Goal: Find specific page/section: Find specific page/section

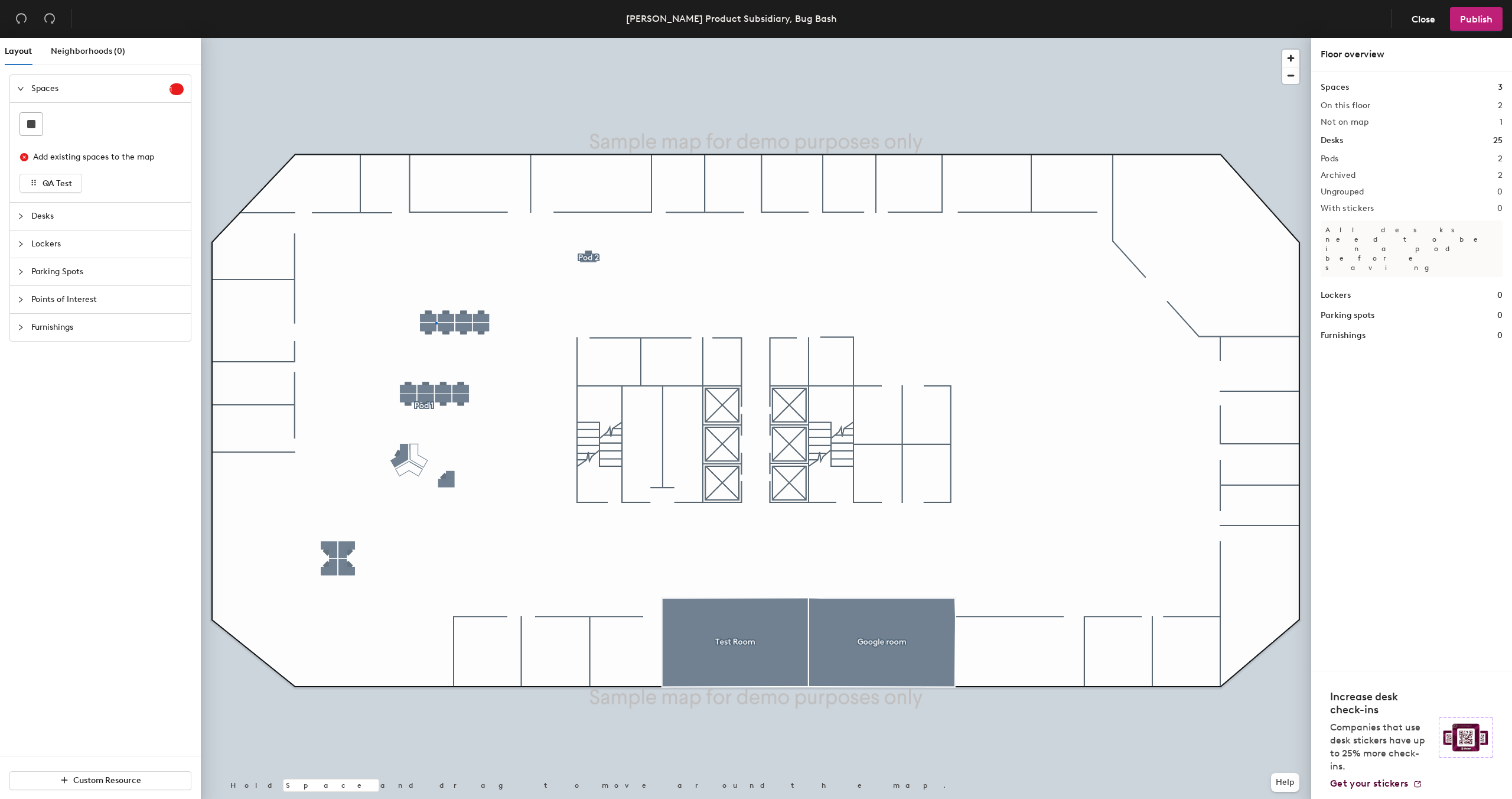
click at [436, 38] on div at bounding box center [756, 38] width 1110 height 0
click at [426, 38] on div at bounding box center [756, 38] width 1110 height 0
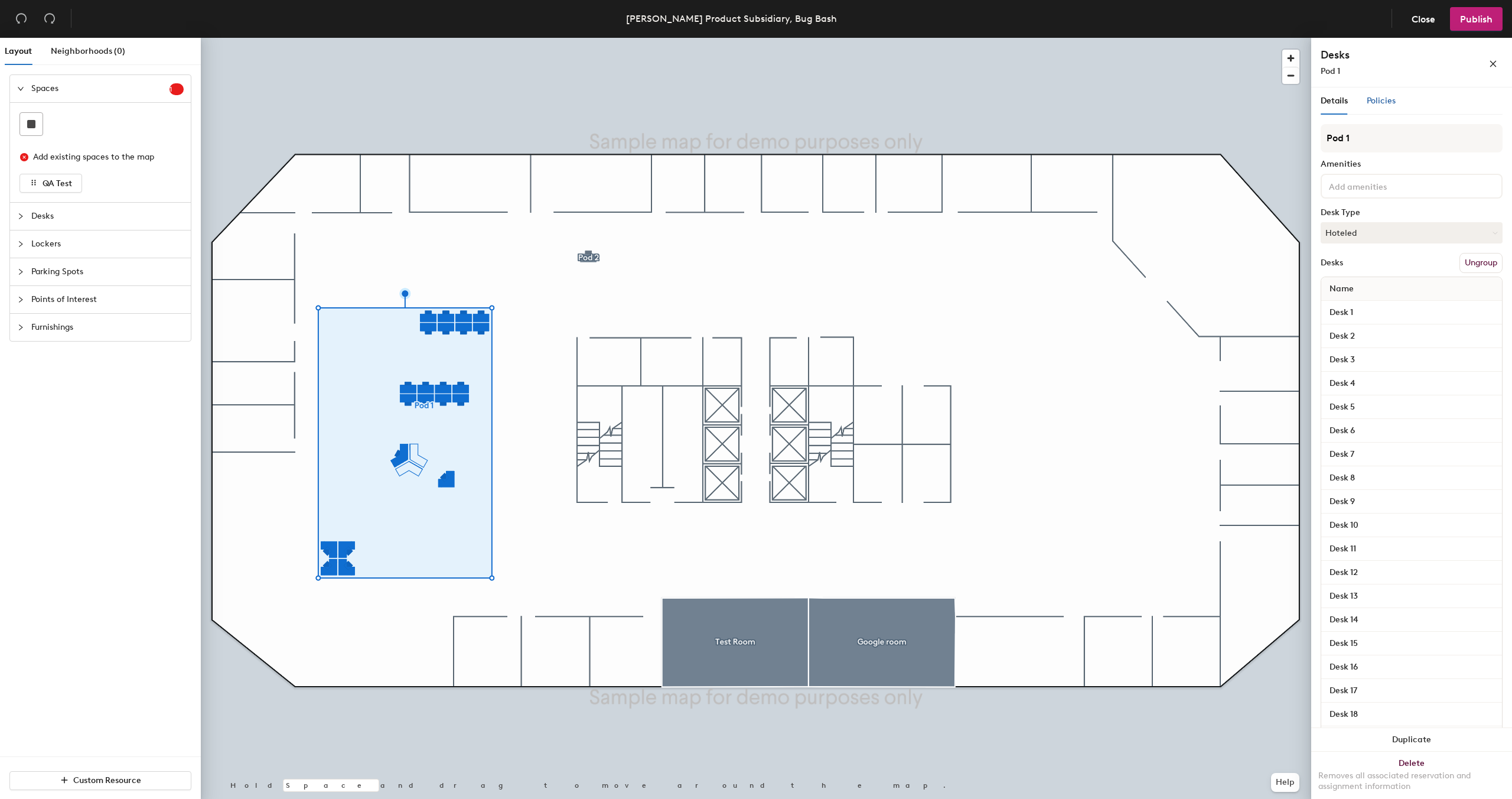
click at [1388, 97] on span "Policies" at bounding box center [1381, 101] width 29 height 10
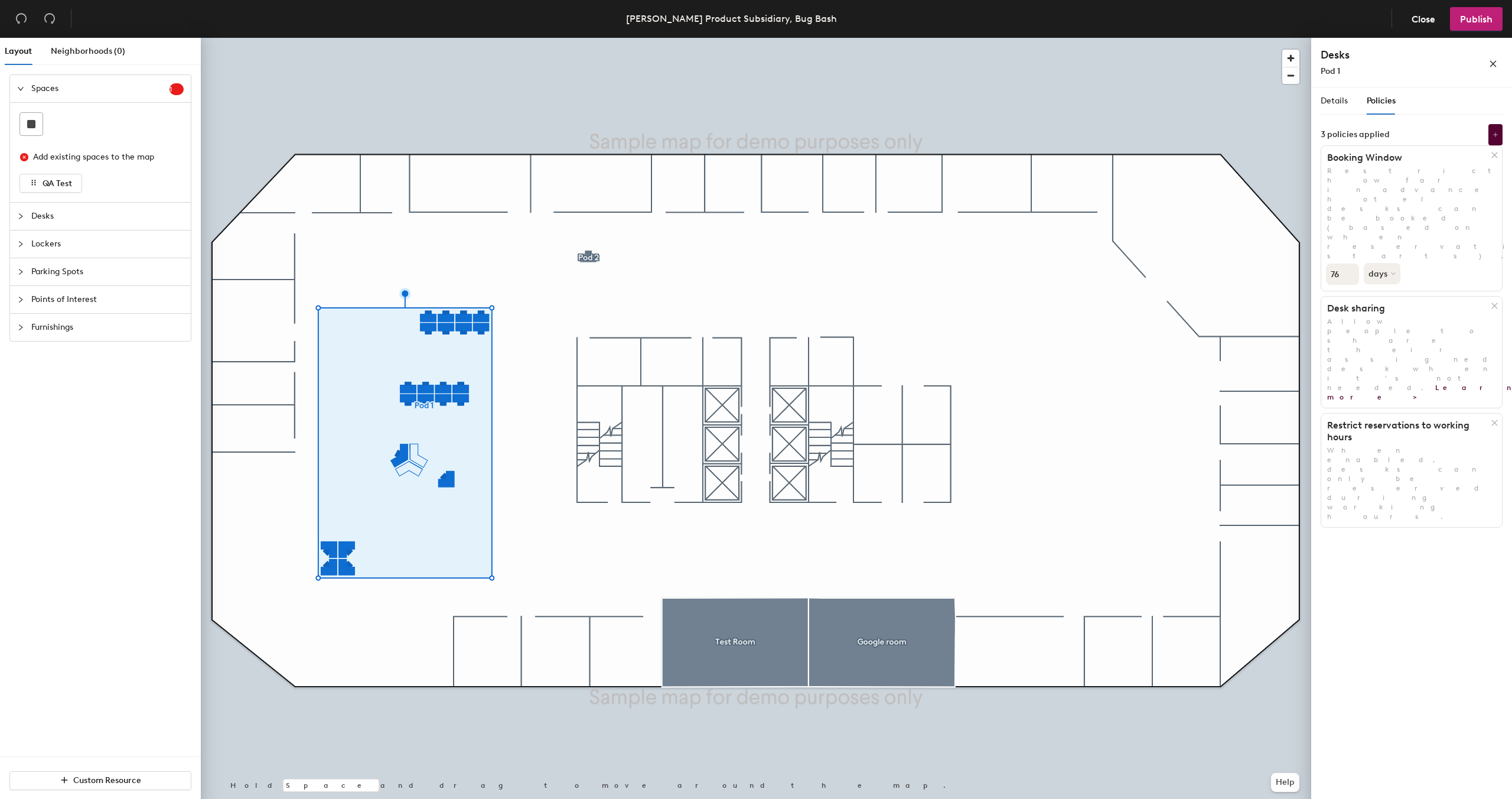
click at [1349, 100] on div "Details Policies" at bounding box center [1358, 101] width 75 height 27
click at [1335, 105] on span "Details" at bounding box center [1334, 101] width 27 height 10
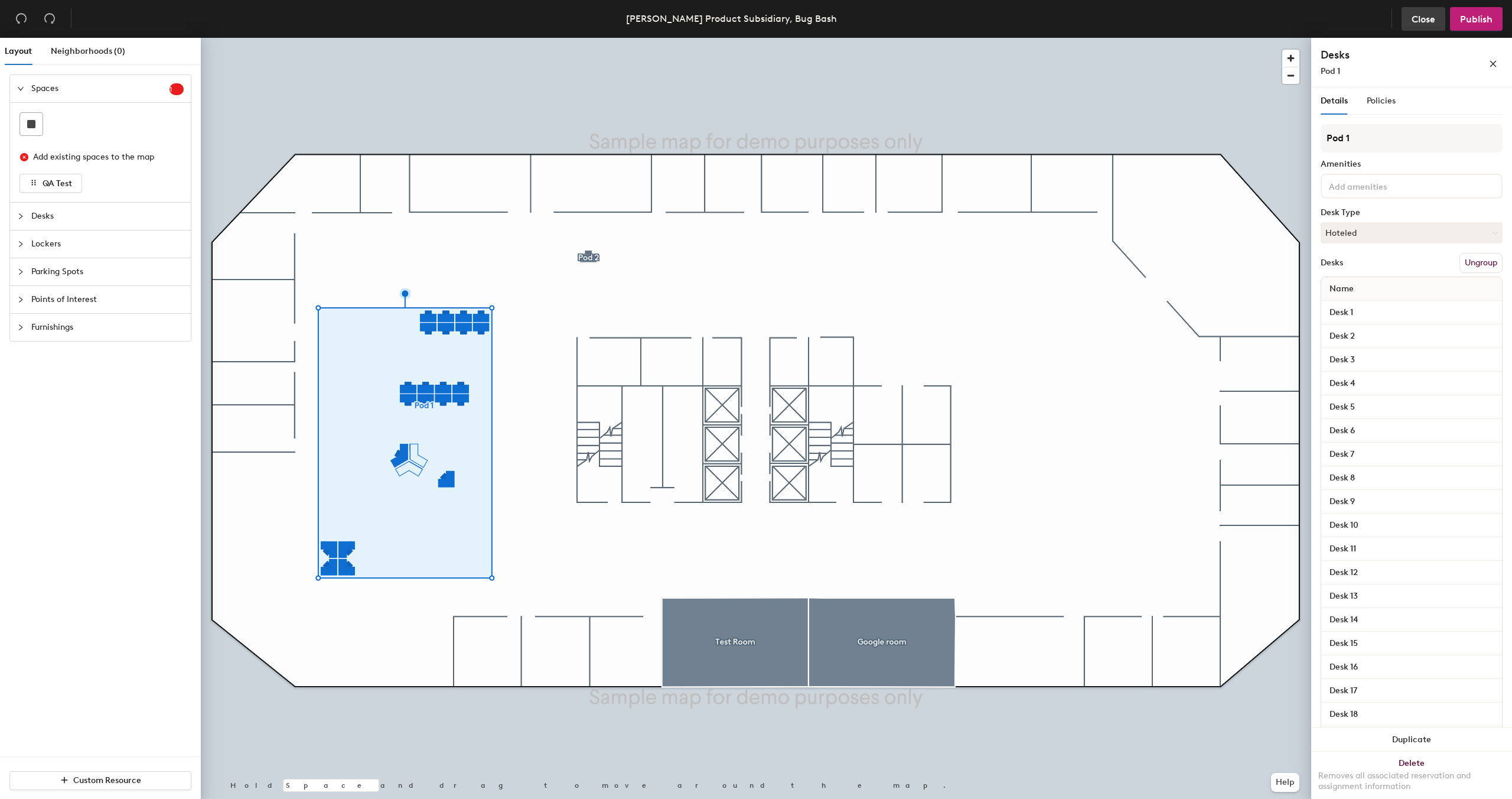
click at [1419, 22] on span "Close" at bounding box center [1424, 18] width 24 height 11
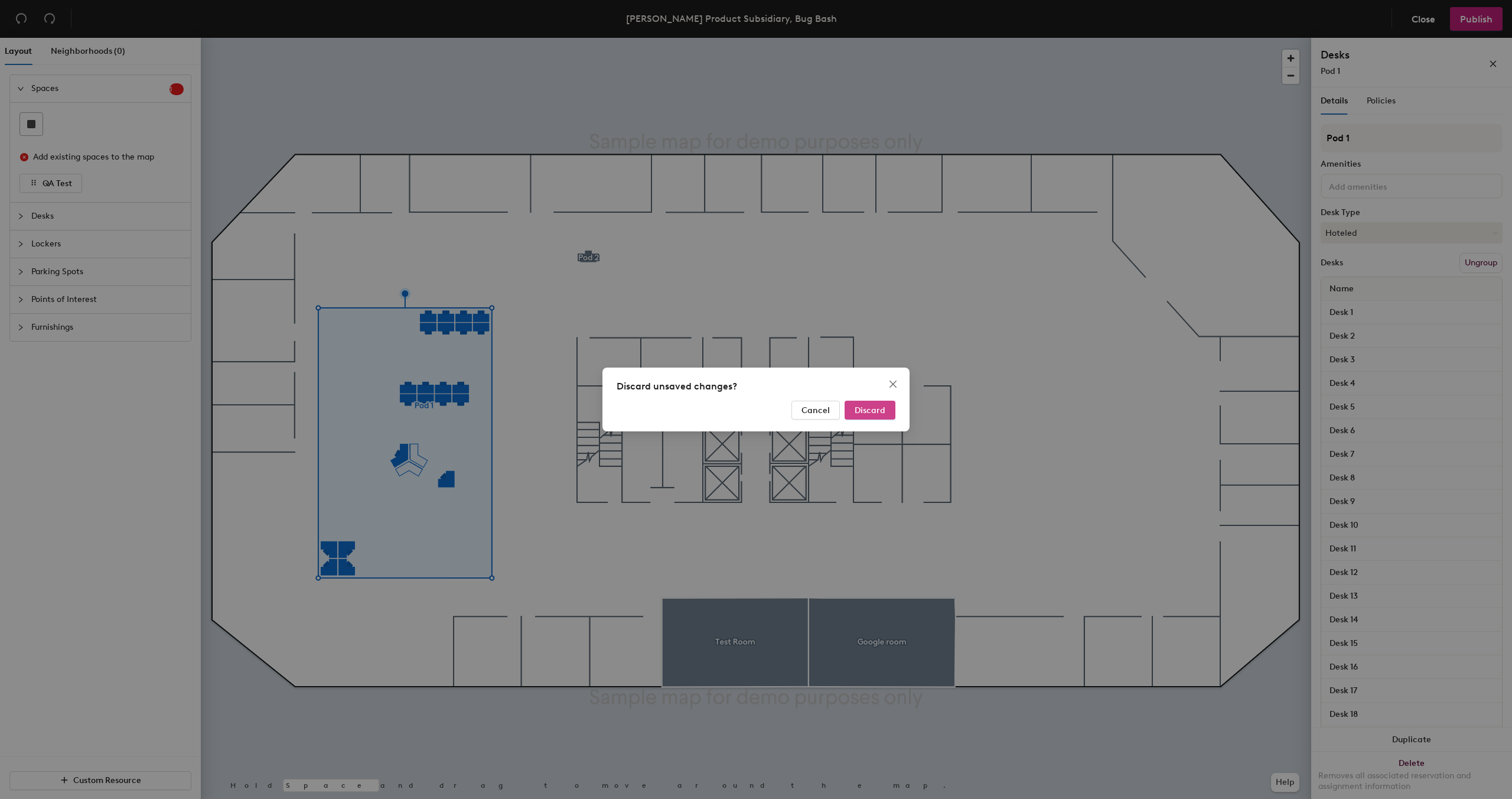
click at [875, 411] on span "Discard" at bounding box center [870, 410] width 31 height 10
